Goal: Task Accomplishment & Management: Complete application form

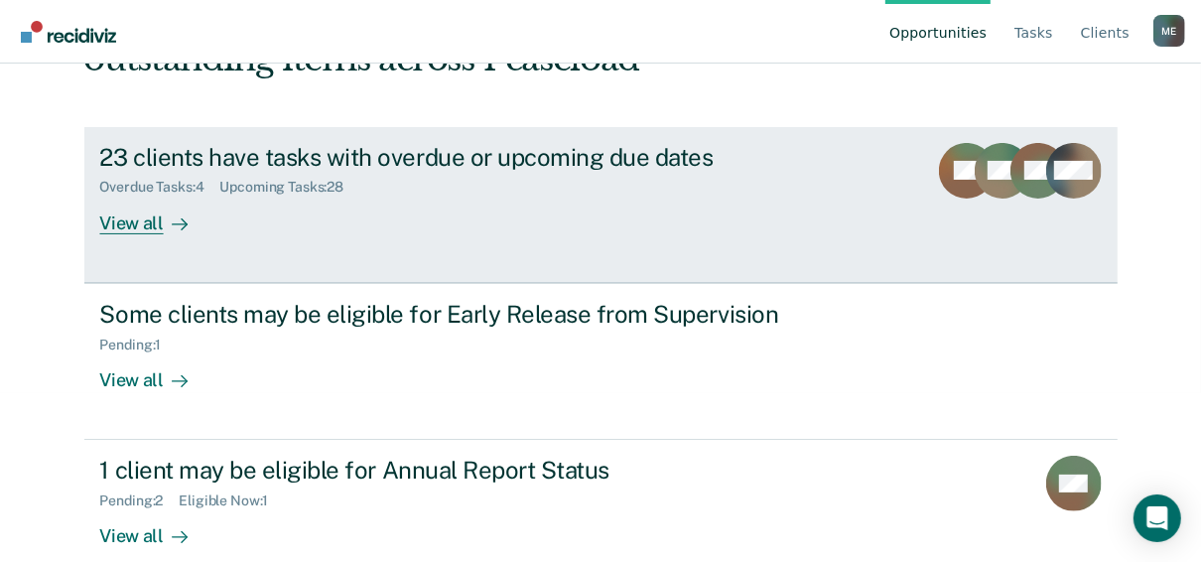
scroll to position [201, 0]
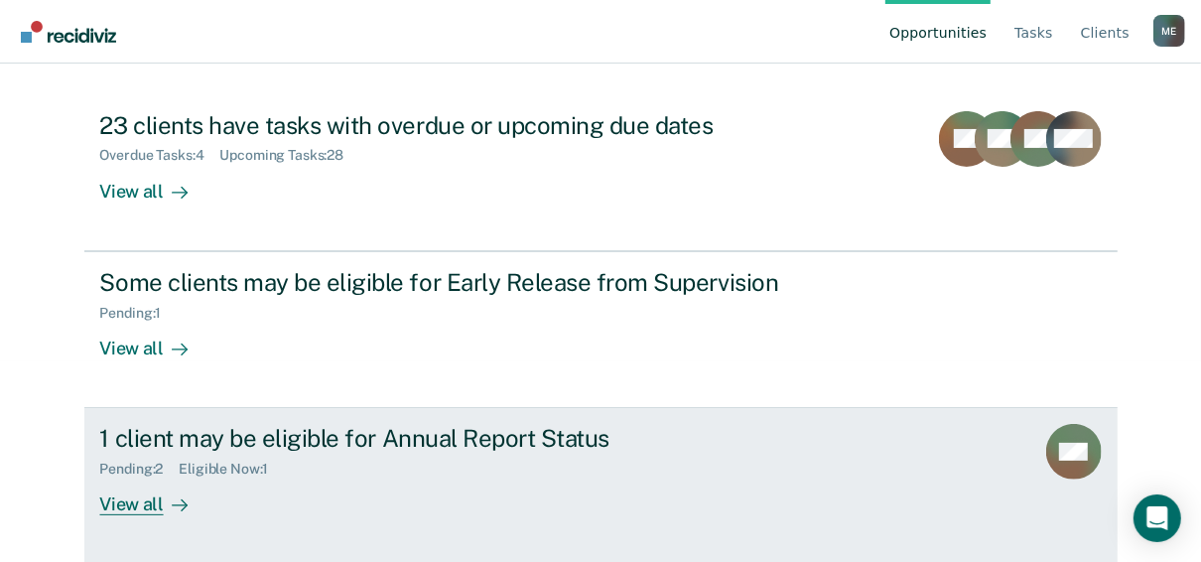
click at [657, 448] on div "1 client may be eligible for Annual Report Status" at bounding box center [448, 438] width 697 height 29
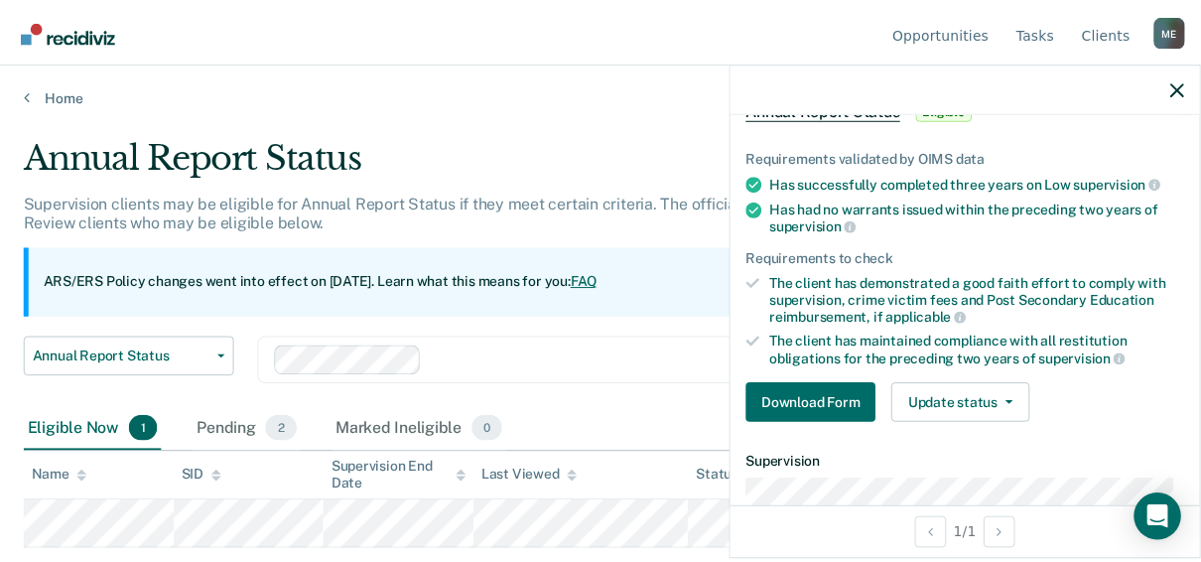
scroll to position [238, 0]
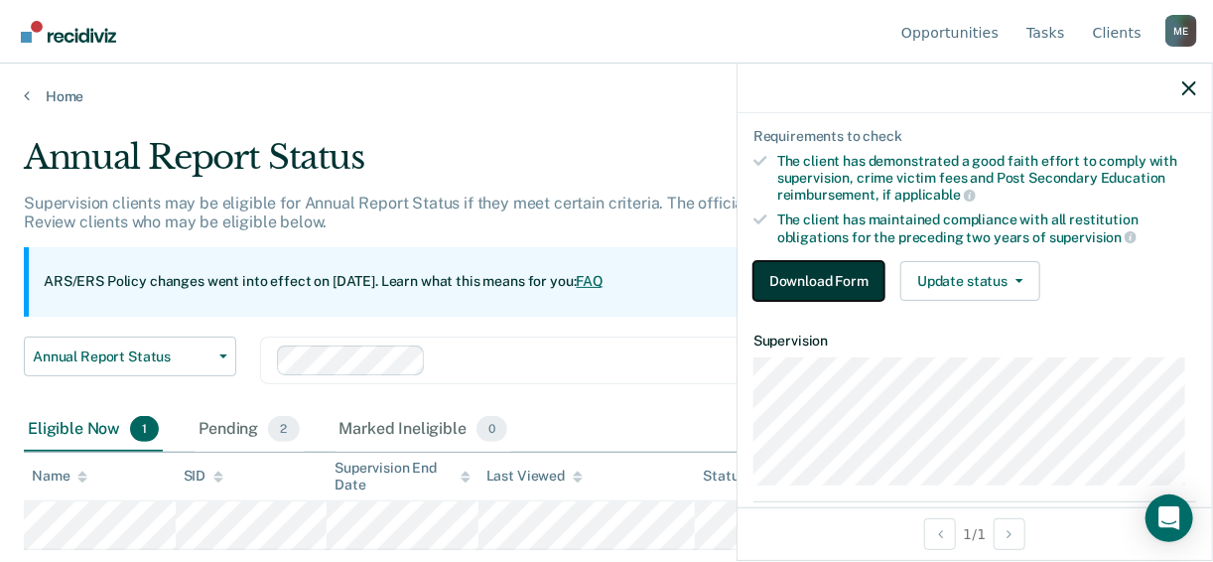
click at [855, 273] on button "Download Form" at bounding box center [819, 281] width 131 height 40
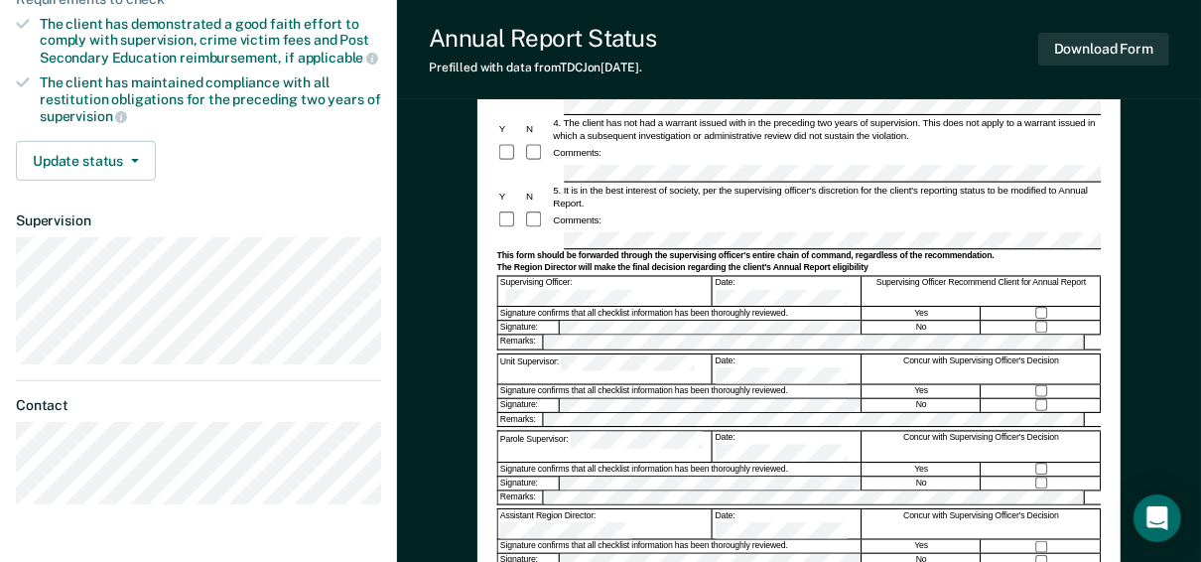
scroll to position [356, 0]
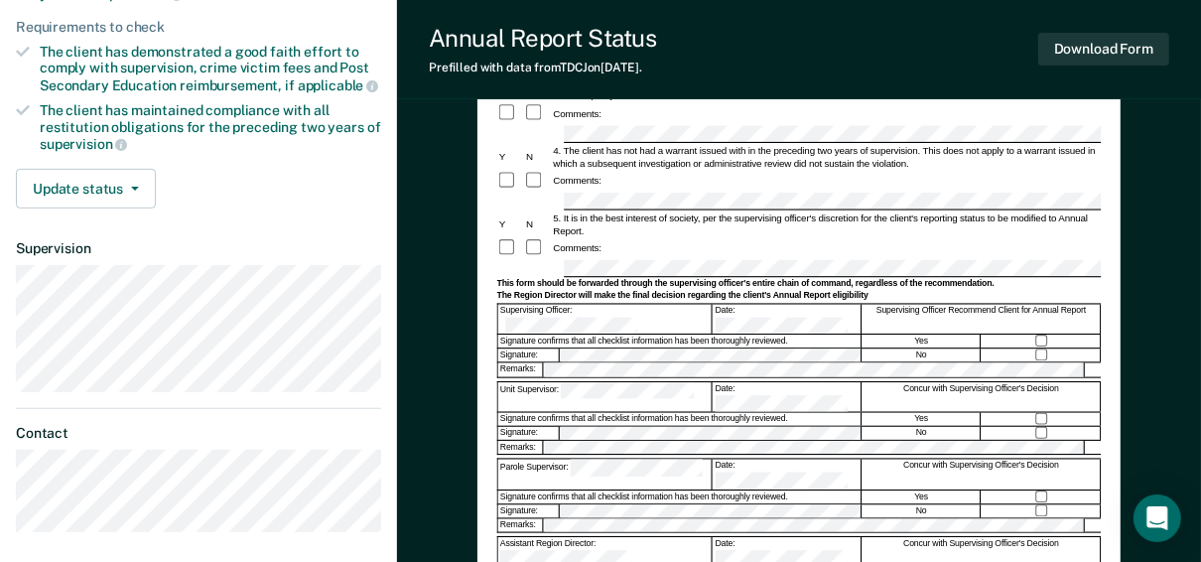
click at [593, 335] on div "Signature confirms that all checklist information has been thoroughly reviewed." at bounding box center [679, 341] width 363 height 13
drag, startPoint x: 593, startPoint y: 279, endPoint x: 678, endPoint y: 276, distance: 85.4
click at [678, 335] on div "Signature confirms that all checklist information has been thoroughly reviewed." at bounding box center [679, 341] width 363 height 13
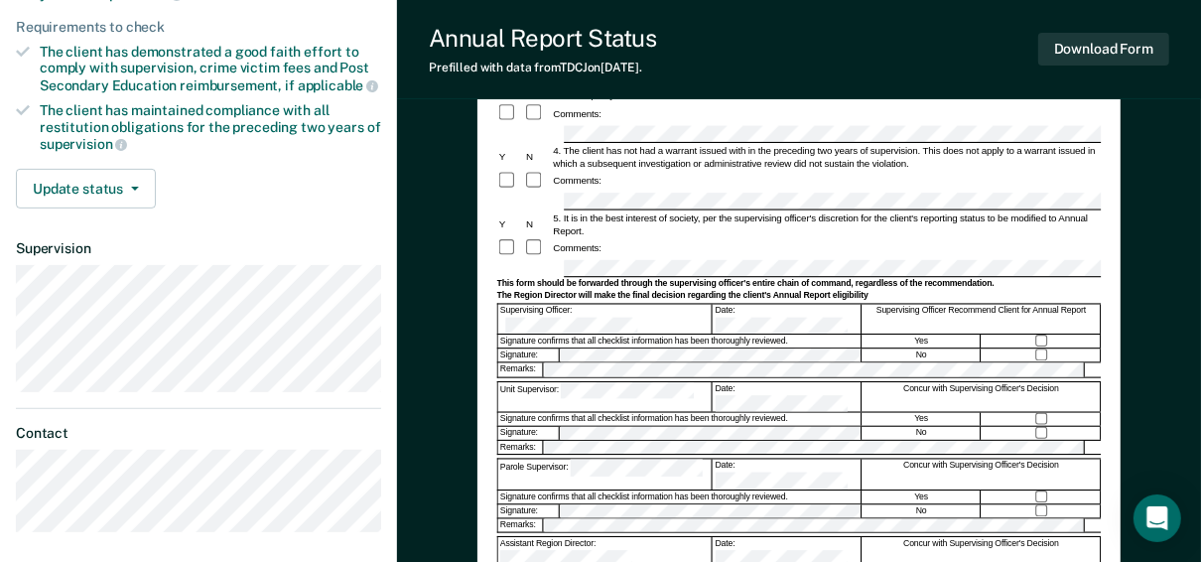
click at [483, 343] on div "Annual Reporting Checklist, Recommendation, and Determination Form Clients who …" at bounding box center [799, 227] width 643 height 838
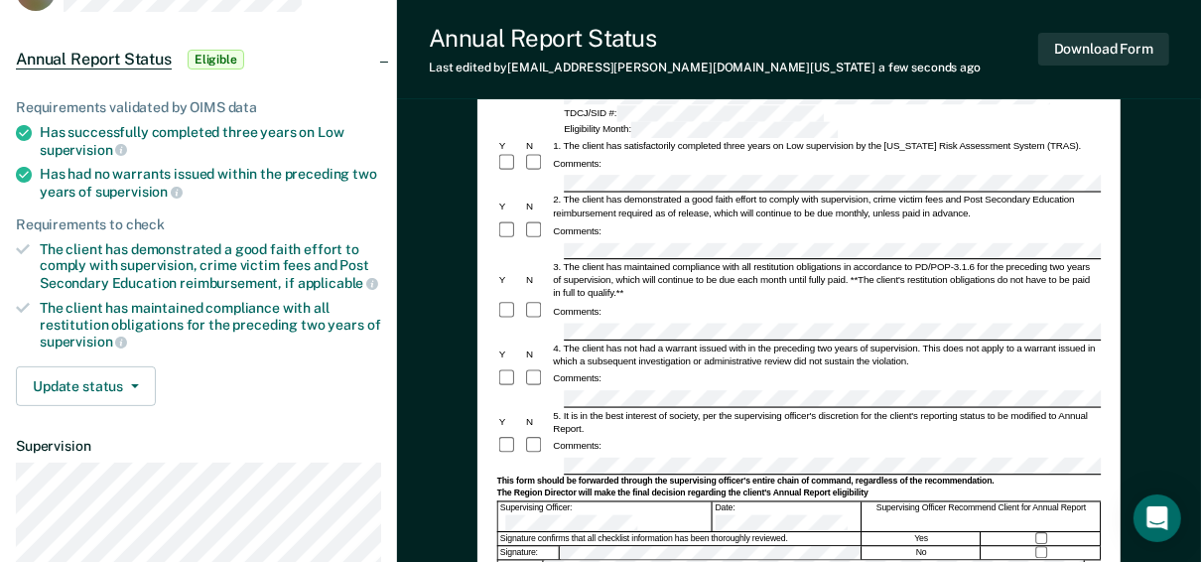
scroll to position [0, 0]
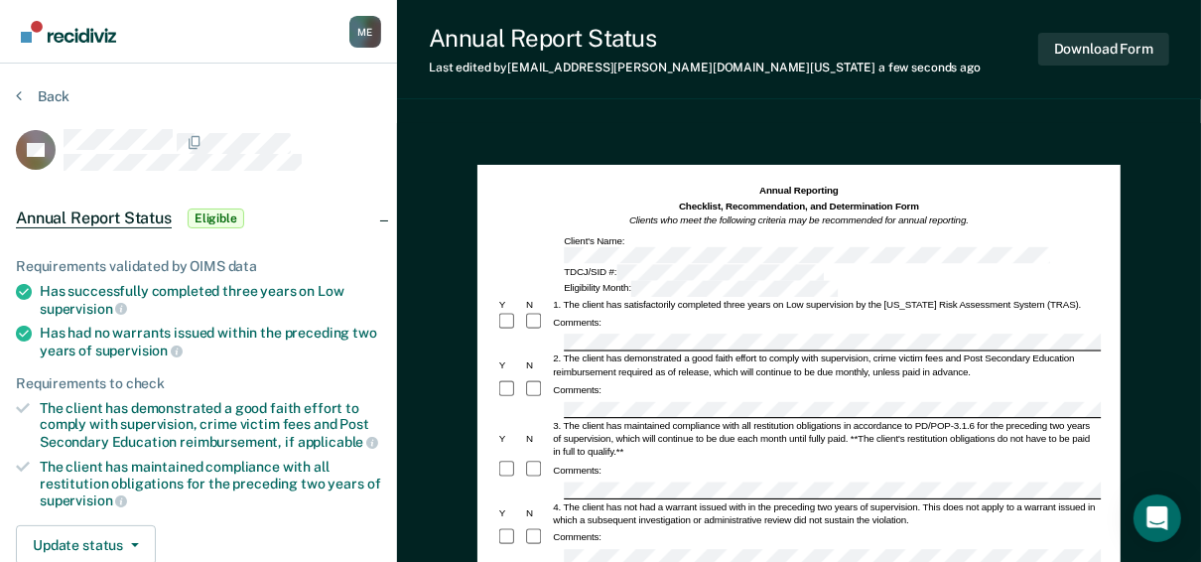
click at [671, 313] on div "Comments:" at bounding box center [799, 323] width 605 height 21
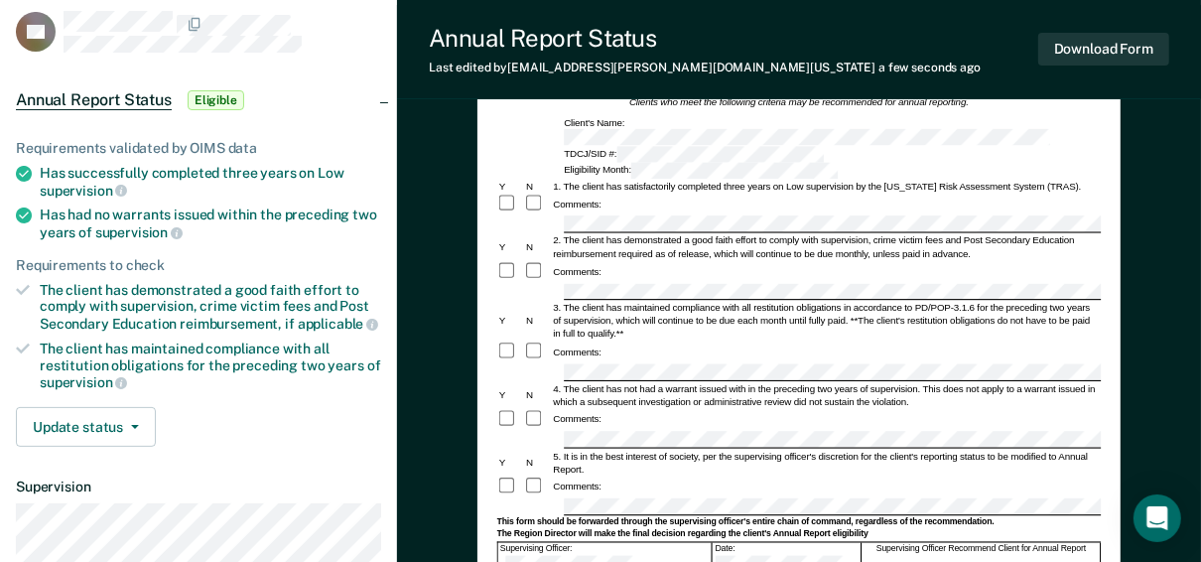
scroll to position [39, 0]
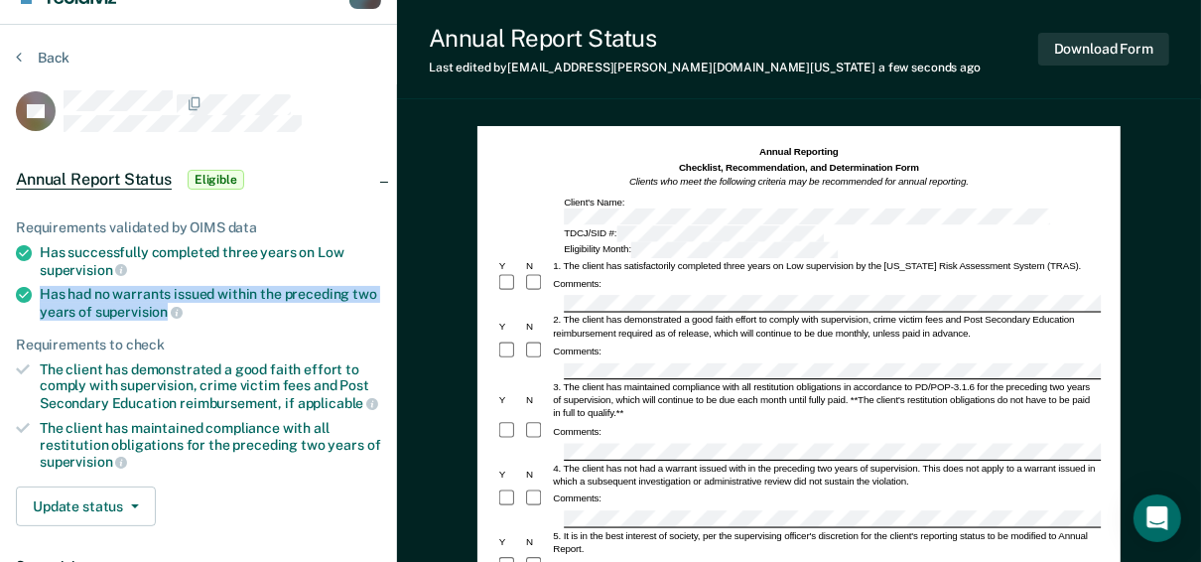
drag, startPoint x: 42, startPoint y: 289, endPoint x: 163, endPoint y: 310, distance: 122.9
click at [163, 310] on div "Has had no warrants issued within the preceding two years of supervision" at bounding box center [211, 303] width 342 height 34
drag, startPoint x: 163, startPoint y: 310, endPoint x: 114, endPoint y: 283, distance: 55.5
copy div "Has had no warrants issued within the preceding two years of supervision"
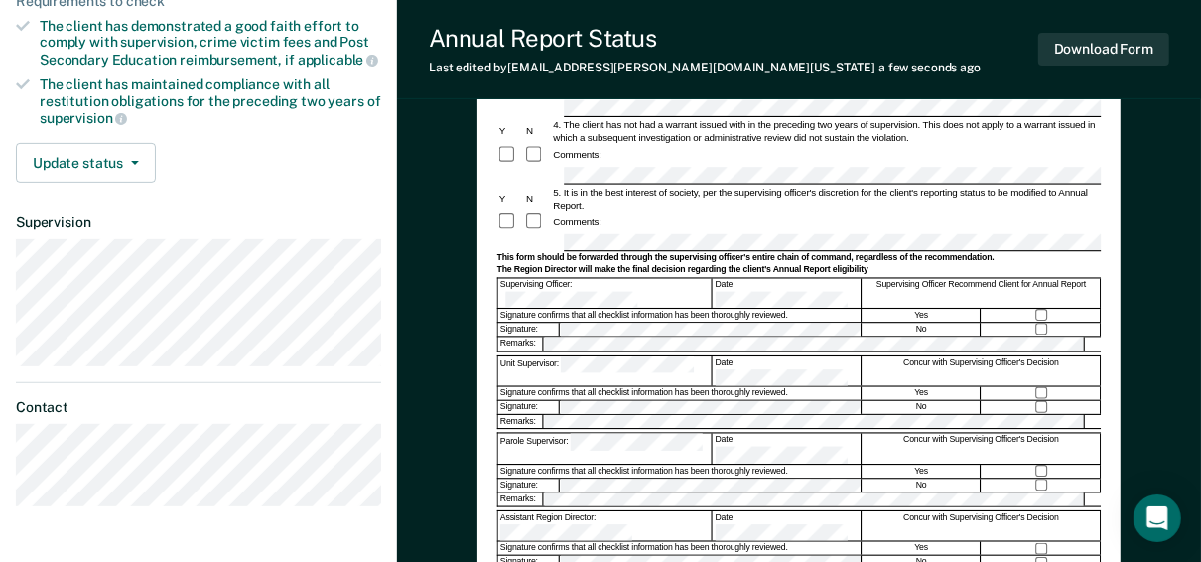
scroll to position [356, 0]
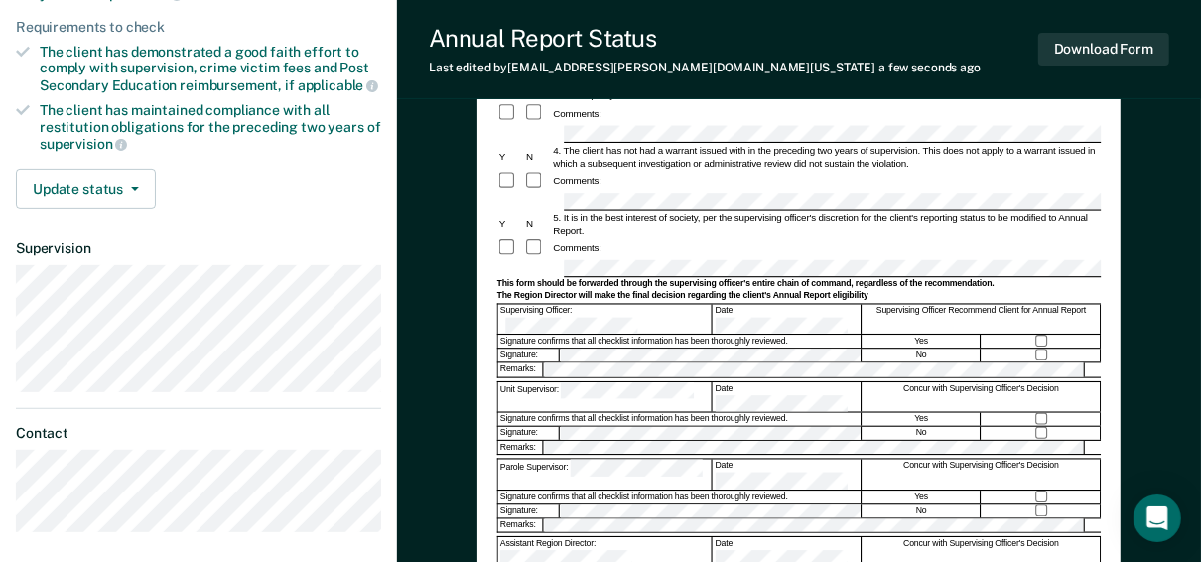
click at [652, 238] on div "Comments:" at bounding box center [799, 248] width 605 height 21
click at [1109, 56] on button "Download Form" at bounding box center [1104, 49] width 131 height 33
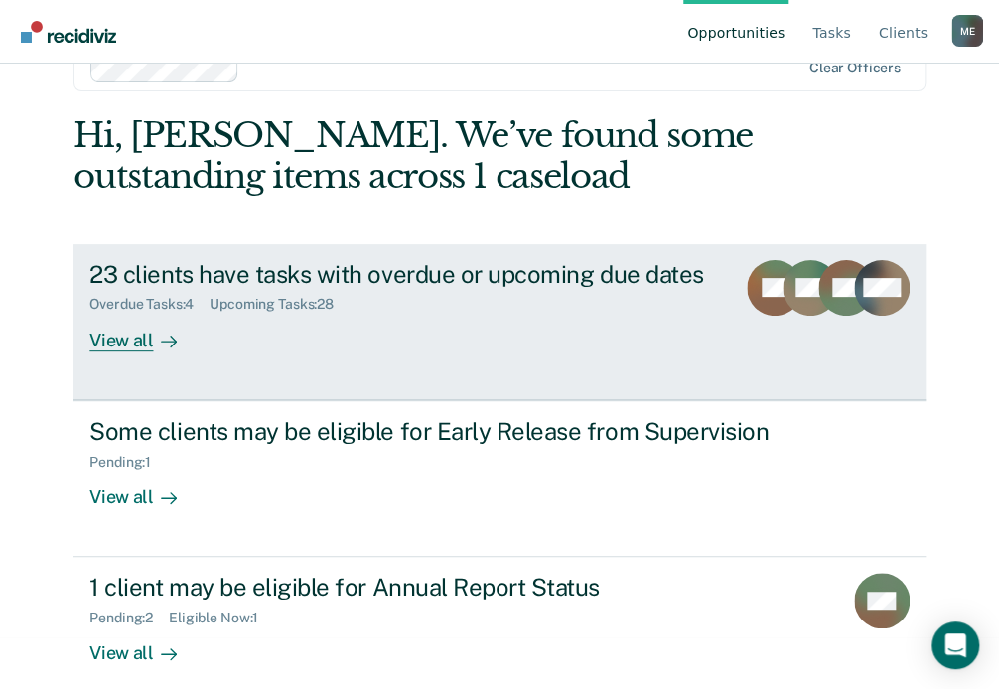
scroll to position [74, 0]
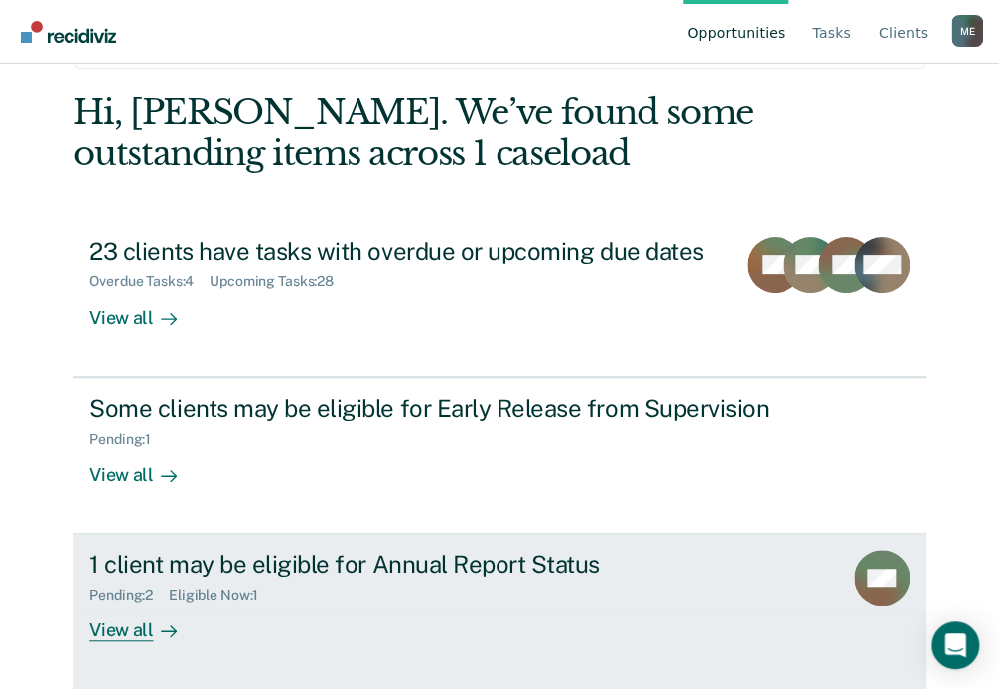
click at [452, 579] on div "Pending : 2 Eligible Now : 1" at bounding box center [437, 591] width 697 height 25
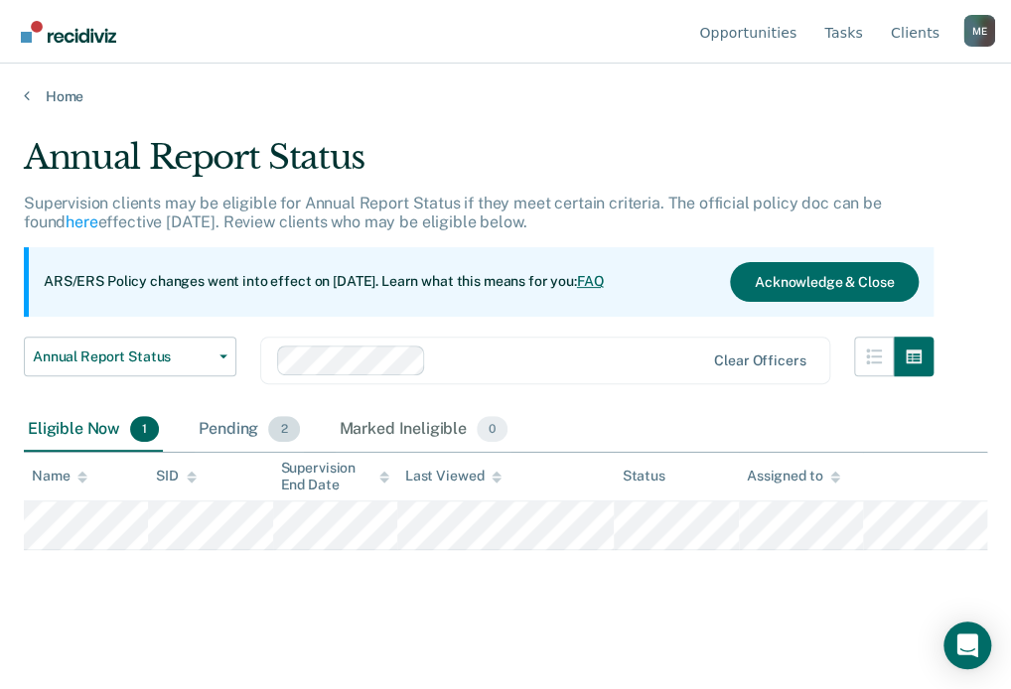
click at [250, 429] on div "Pending 2" at bounding box center [249, 430] width 108 height 44
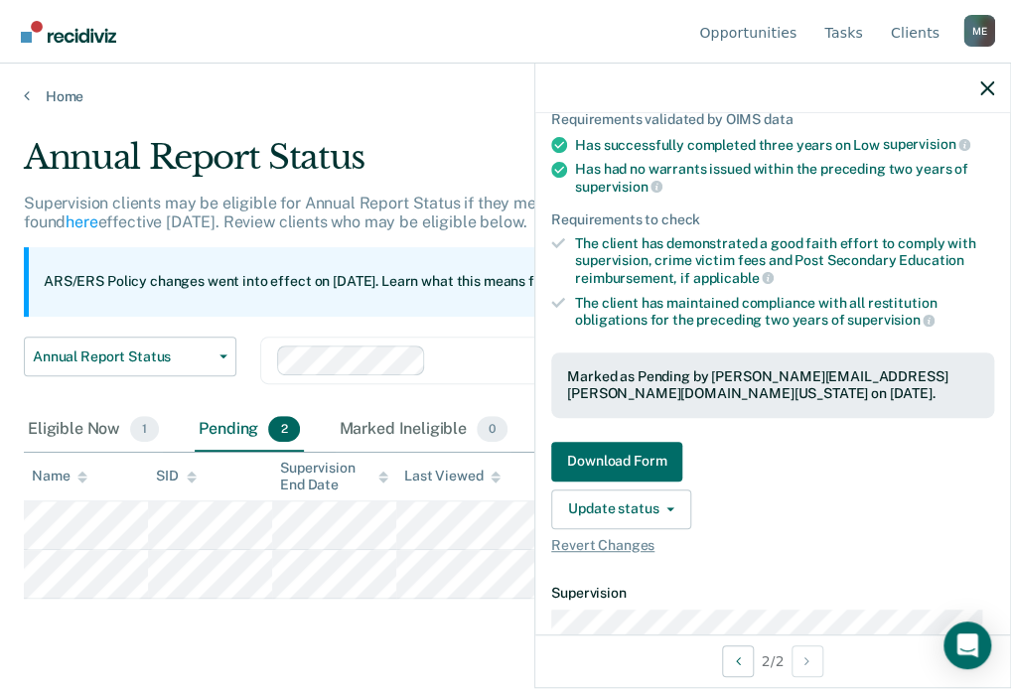
scroll to position [238, 0]
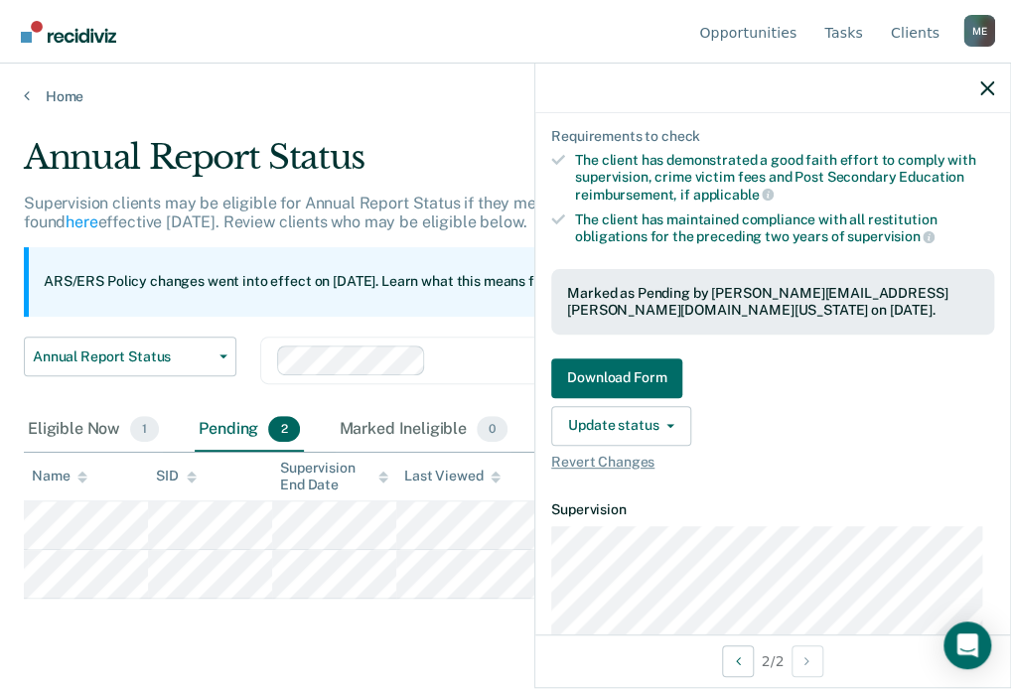
click at [973, 91] on div at bounding box center [772, 89] width 475 height 50
click at [984, 91] on icon "button" at bounding box center [987, 88] width 14 height 14
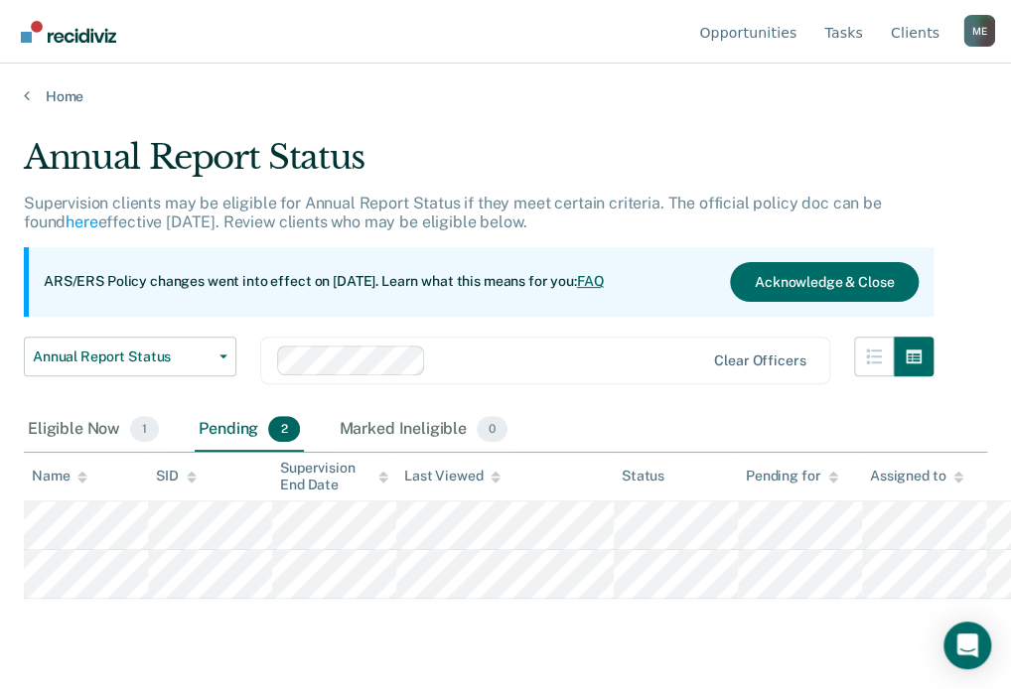
click at [477, 68] on div "Home" at bounding box center [505, 85] width 1011 height 42
